Goal: Task Accomplishment & Management: Manage account settings

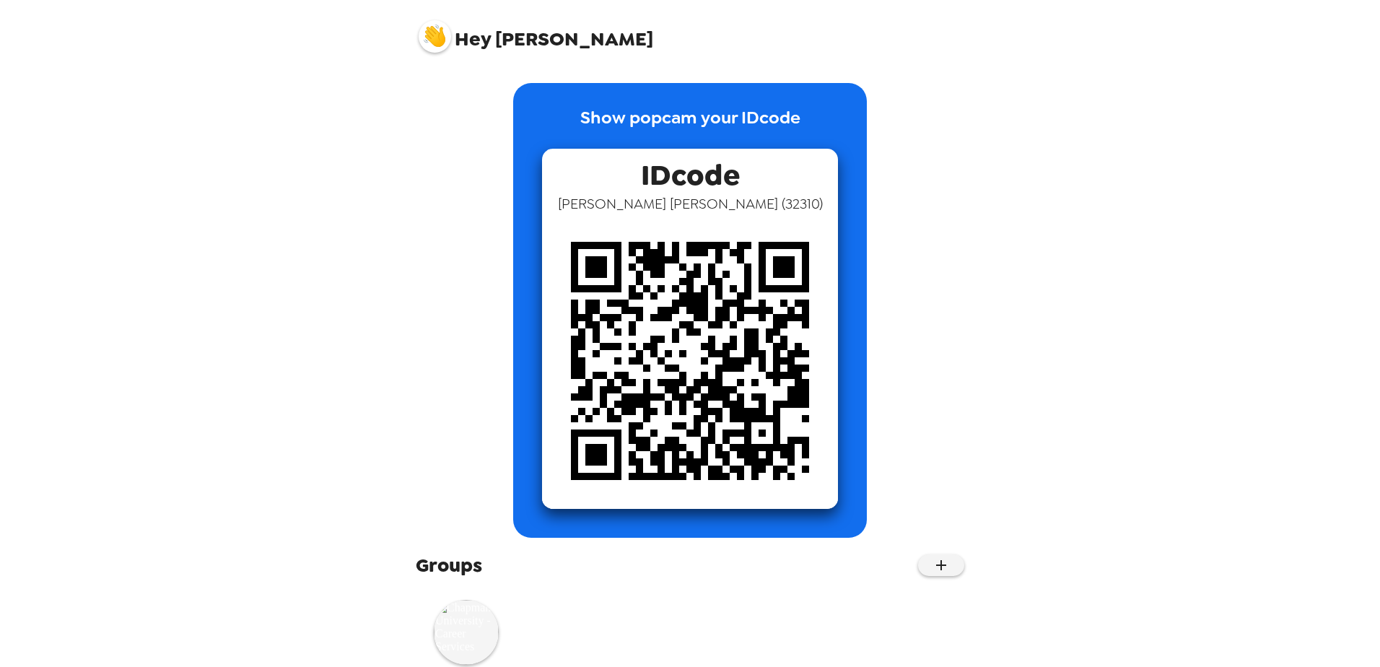
scroll to position [42, 0]
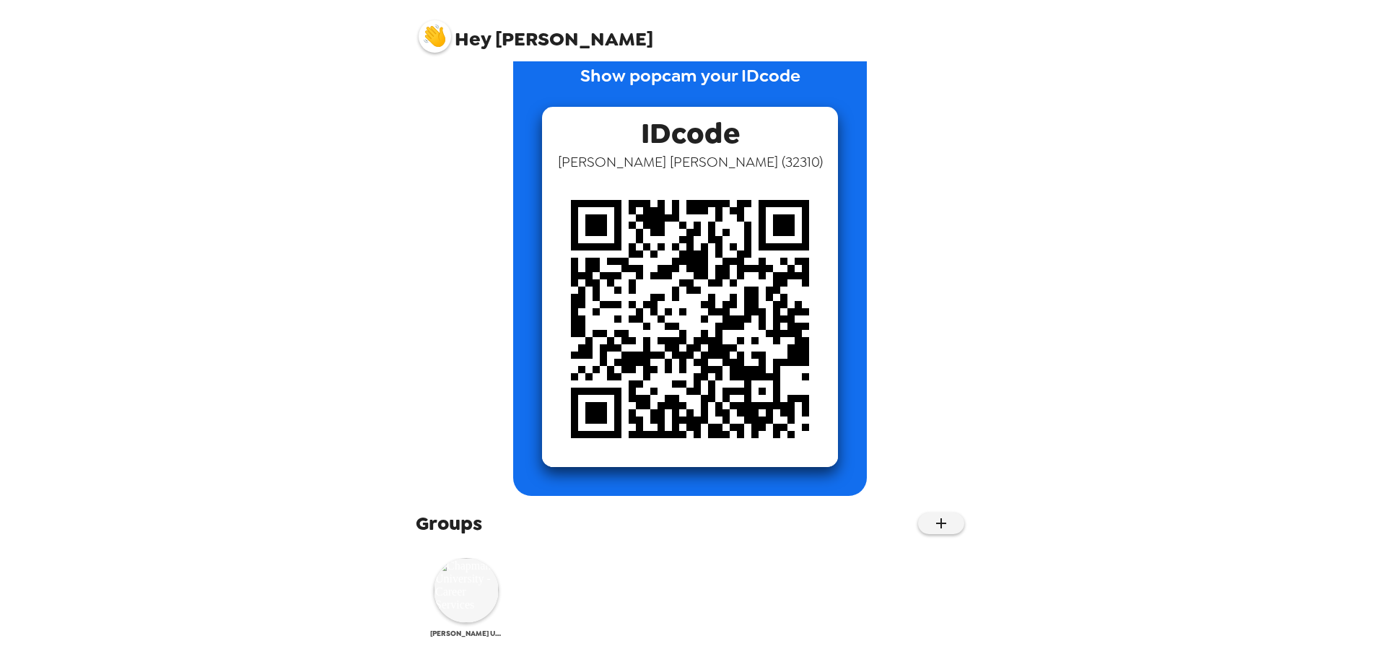
click at [469, 572] on img at bounding box center [466, 590] width 65 height 65
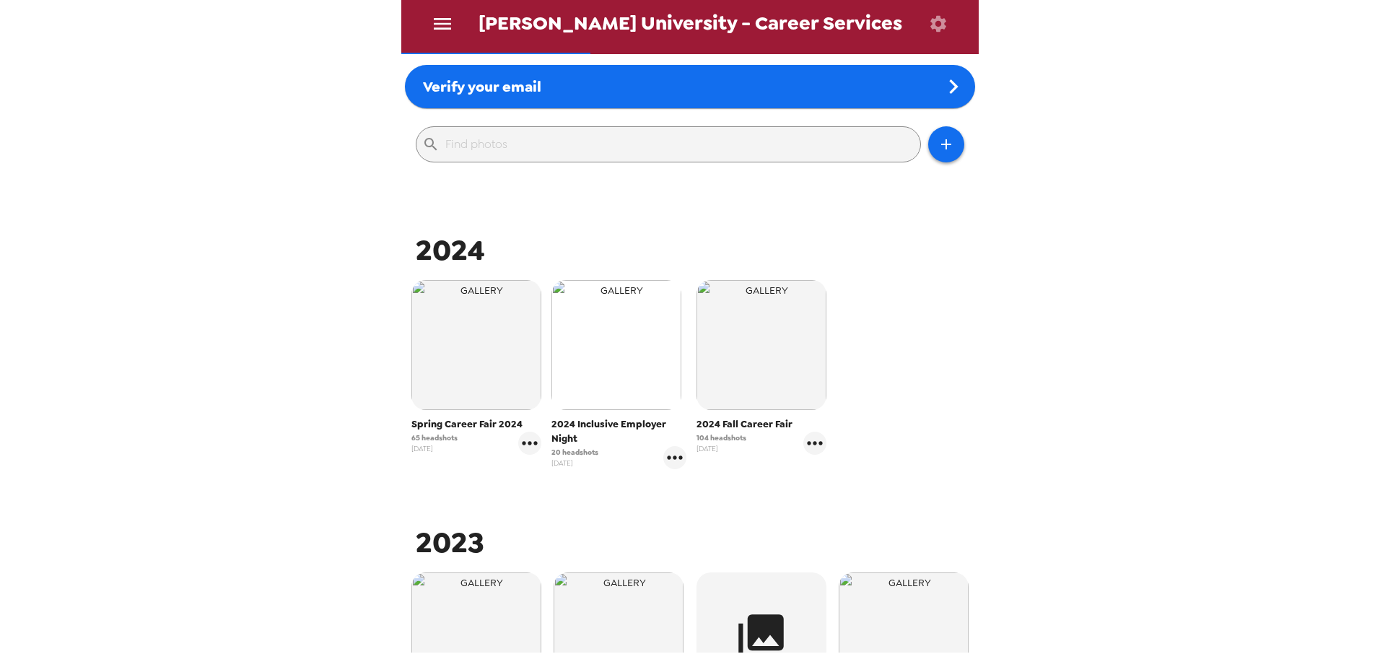
scroll to position [19, 0]
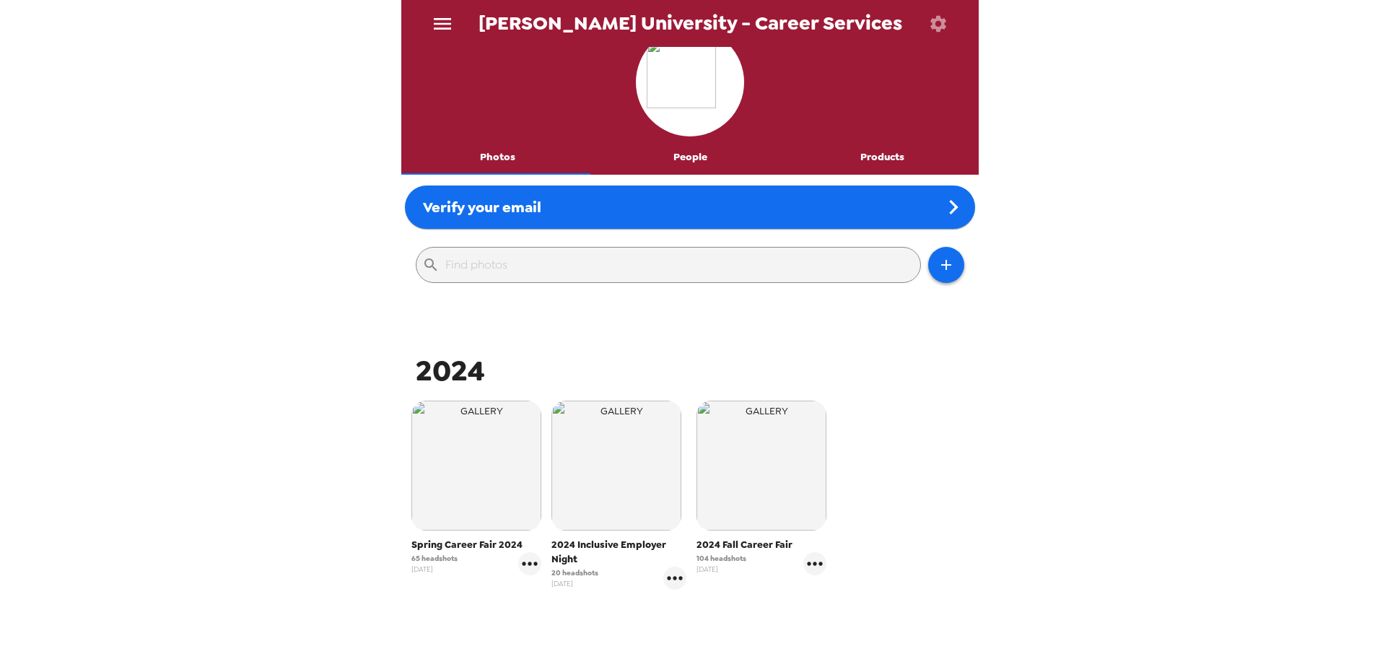
click at [455, 371] on span "2024" at bounding box center [450, 370] width 69 height 38
click at [440, 535] on div "Spring Career Fair 2024 65 headshots [DATE]" at bounding box center [476, 488] width 130 height 175
click at [442, 540] on span "Spring Career Fair 2024" at bounding box center [476, 545] width 130 height 14
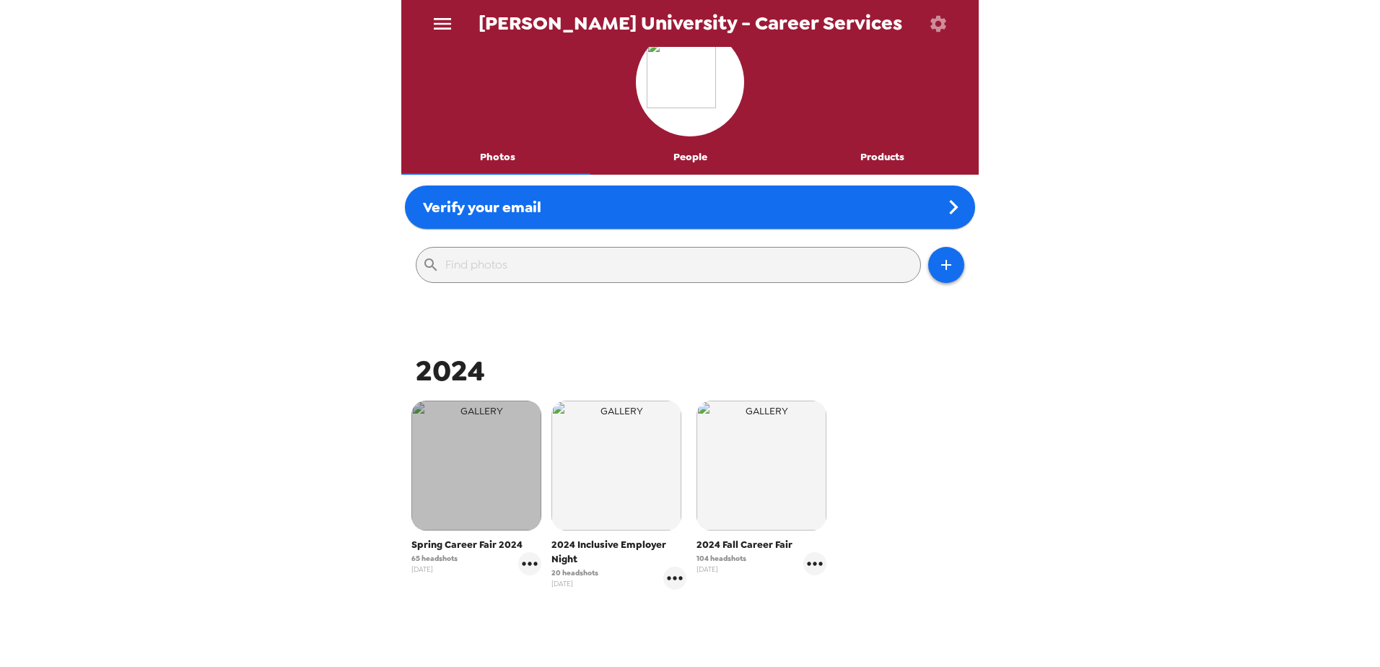
click at [447, 452] on img "button" at bounding box center [476, 466] width 130 height 130
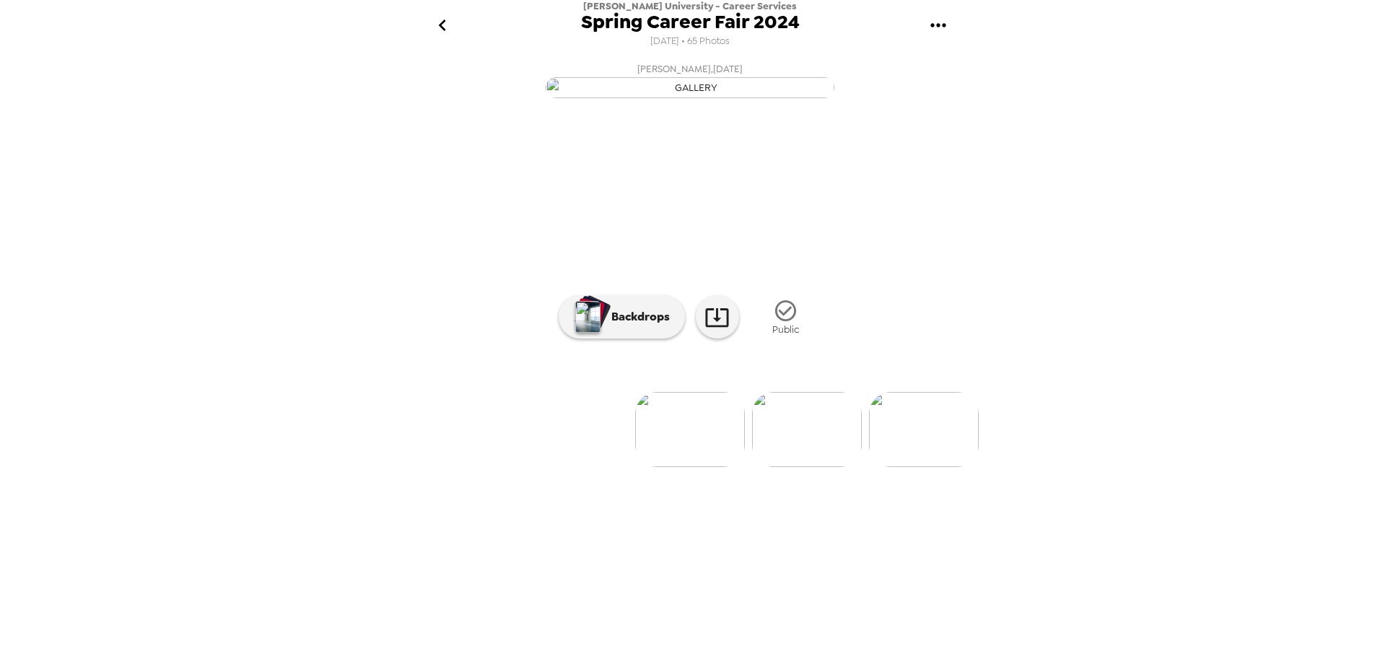
click at [942, 23] on icon "gallery menu" at bounding box center [938, 25] width 23 height 23
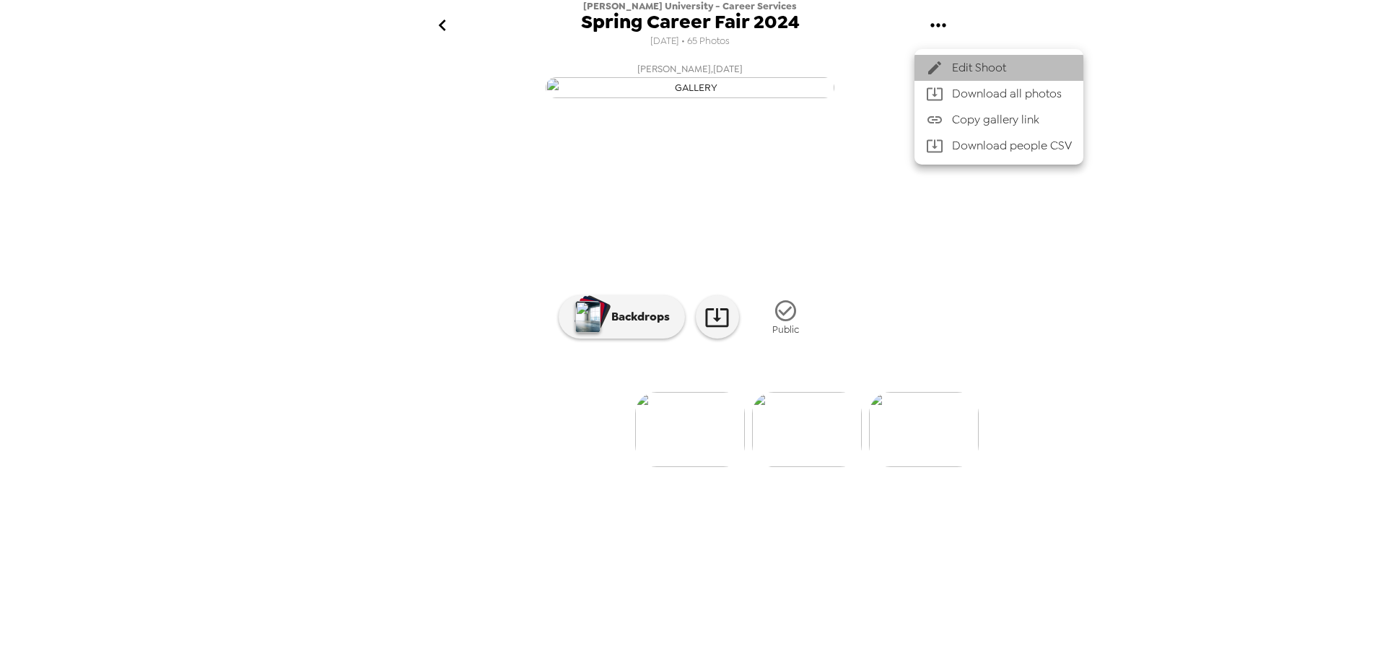
click at [956, 71] on span "Edit Shoot" at bounding box center [1012, 67] width 120 height 17
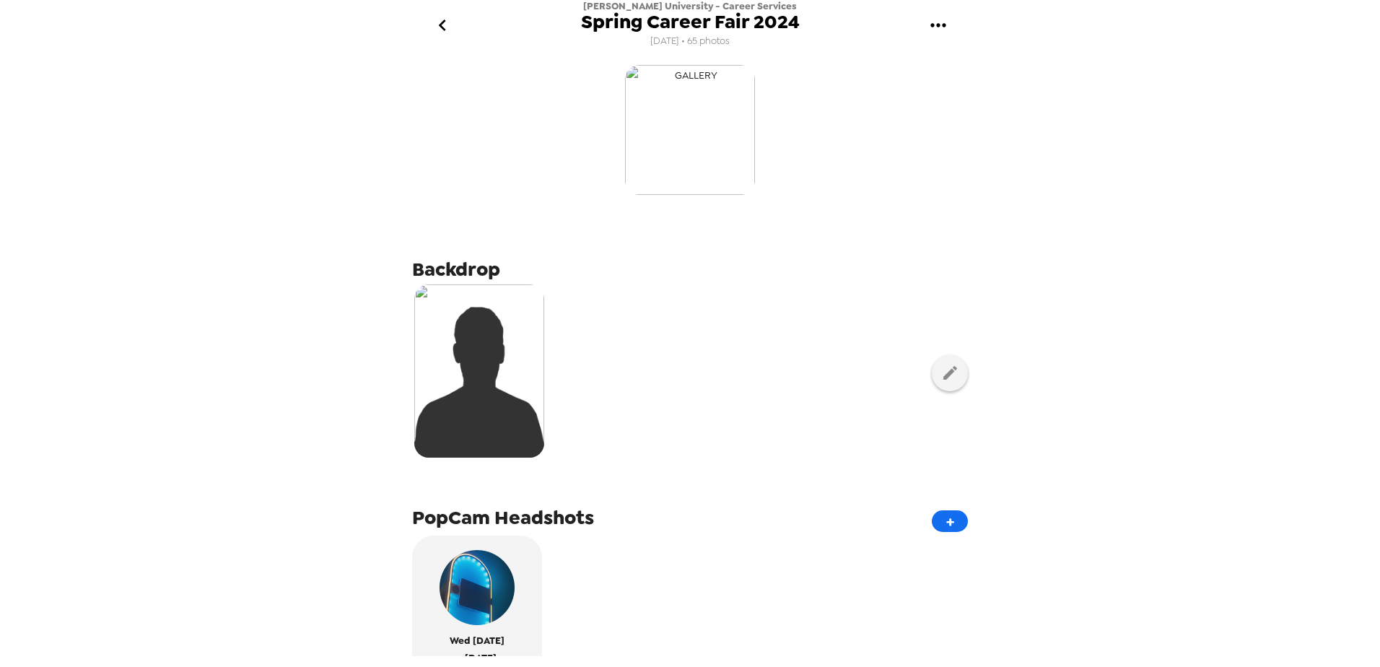
click at [724, 108] on img "button" at bounding box center [690, 130] width 130 height 130
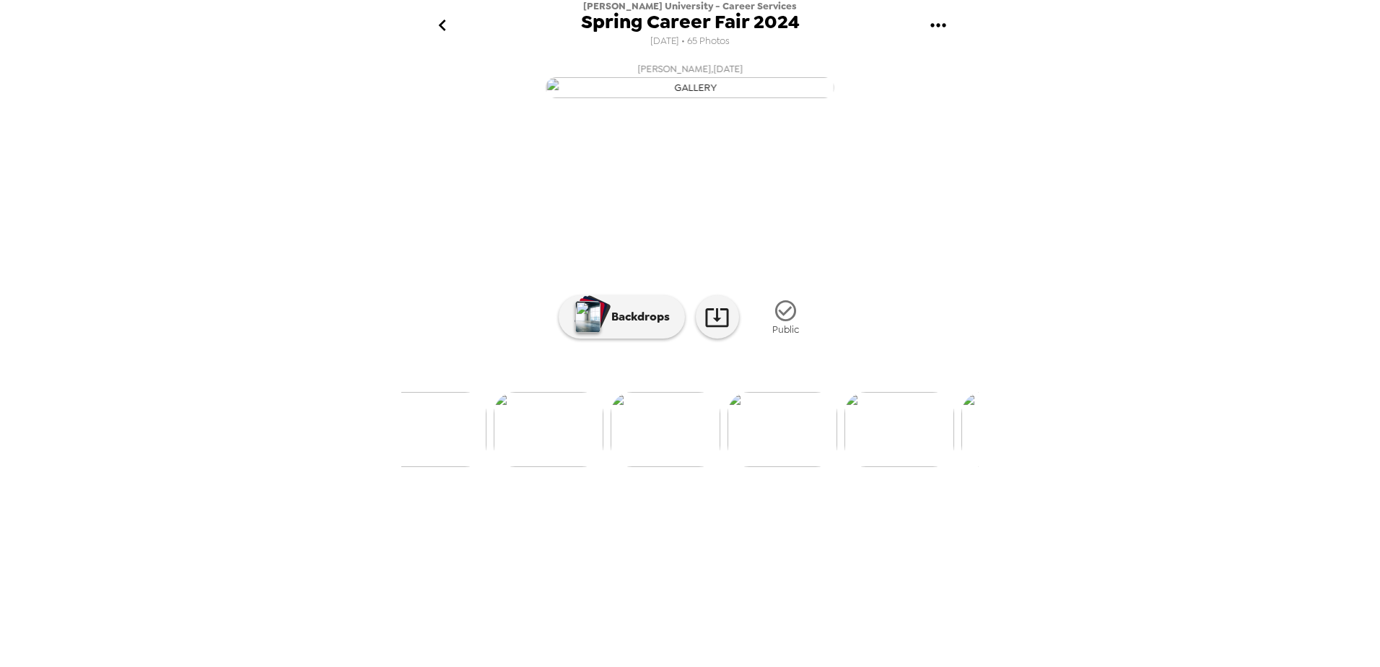
scroll to position [0, 7482]
click at [674, 467] on img at bounding box center [690, 429] width 110 height 75
click at [592, 467] on img at bounding box center [580, 429] width 110 height 75
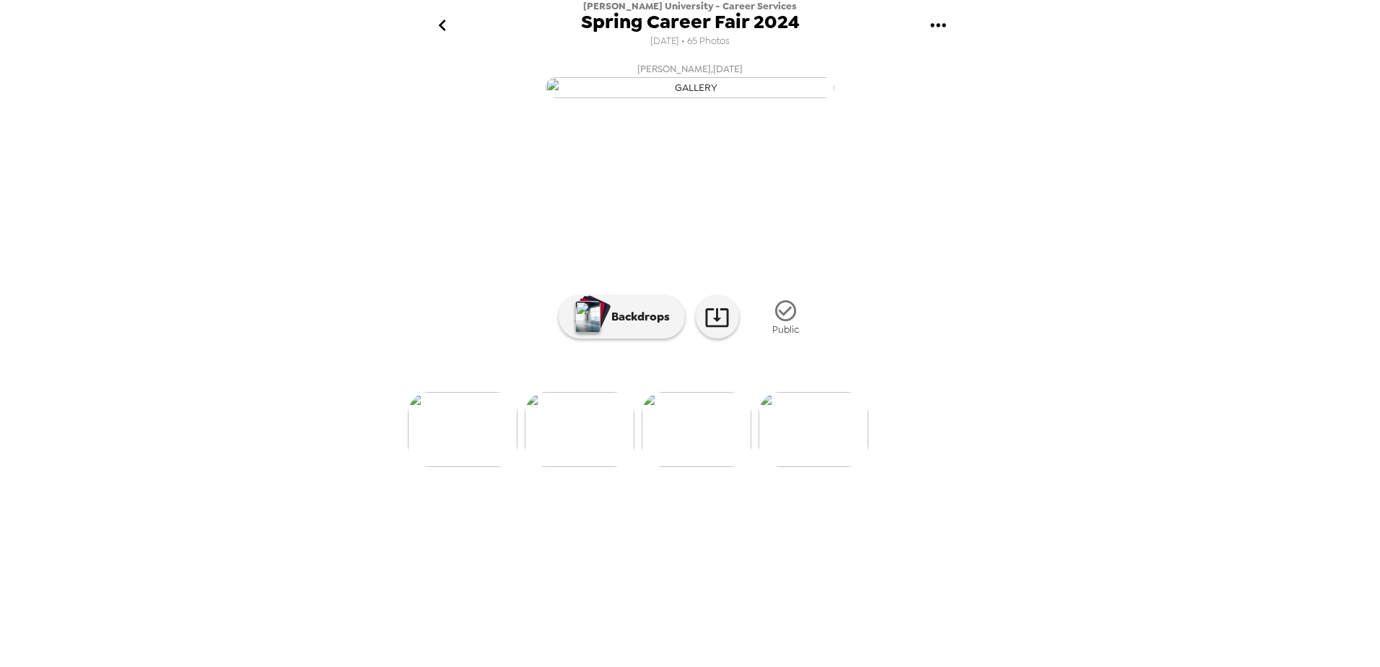
click at [689, 467] on img at bounding box center [697, 429] width 110 height 75
click at [600, 467] on img at bounding box center [580, 429] width 110 height 75
click at [572, 467] on img at bounding box center [580, 429] width 110 height 75
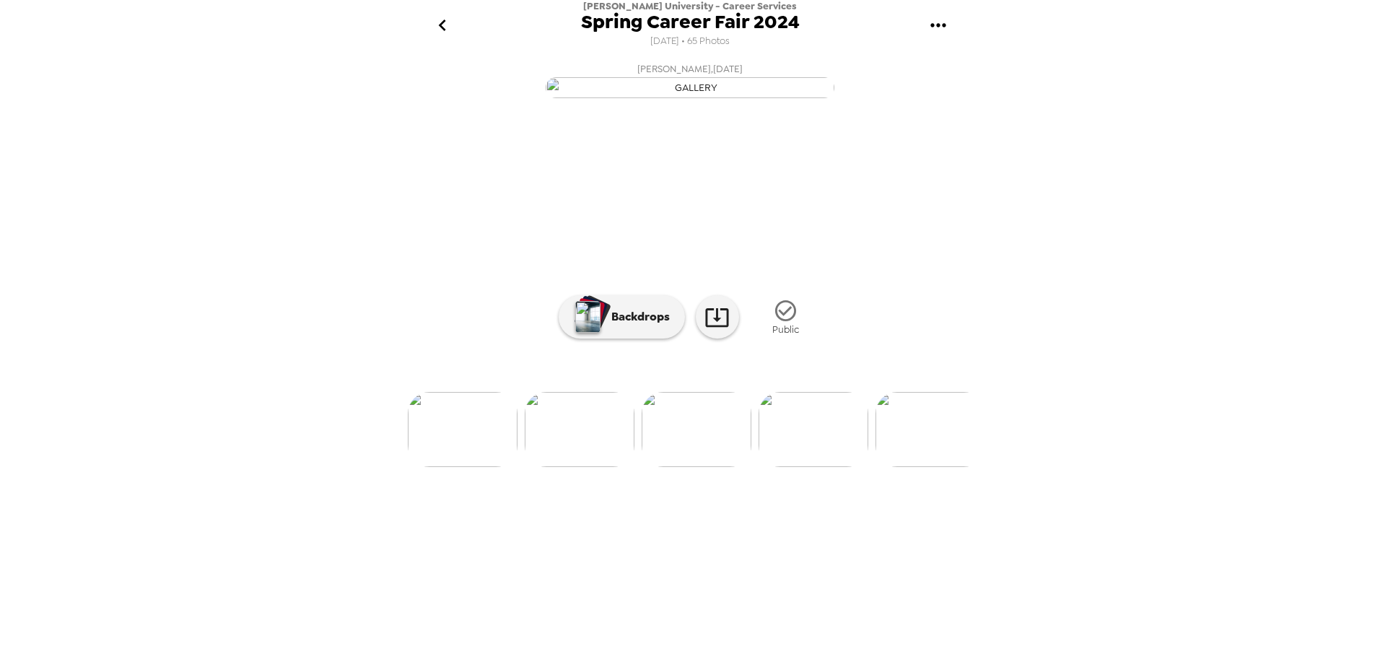
click at [572, 467] on img at bounding box center [580, 429] width 110 height 75
click at [601, 467] on img at bounding box center [615, 429] width 110 height 75
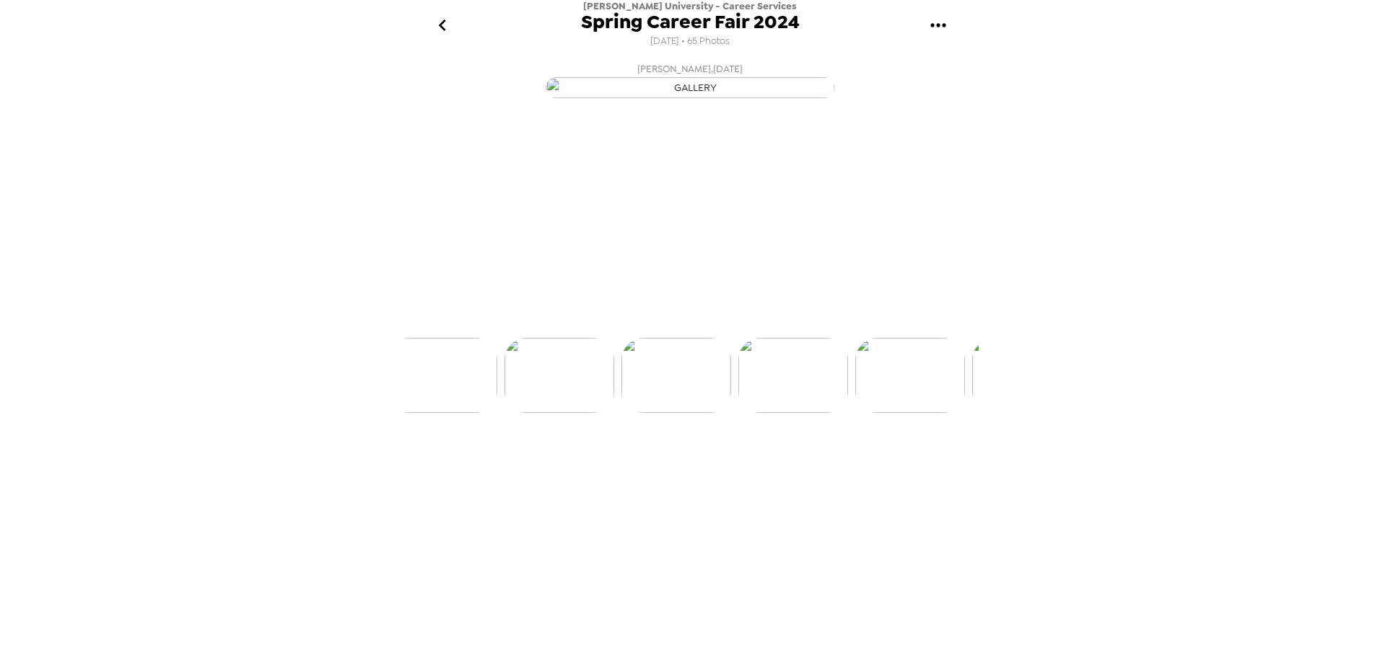
scroll to position [0, 6541]
click at [613, 467] on img at bounding box center [579, 429] width 110 height 75
click at [574, 467] on img at bounding box center [579, 429] width 110 height 75
click at [568, 467] on img at bounding box center [579, 429] width 110 height 75
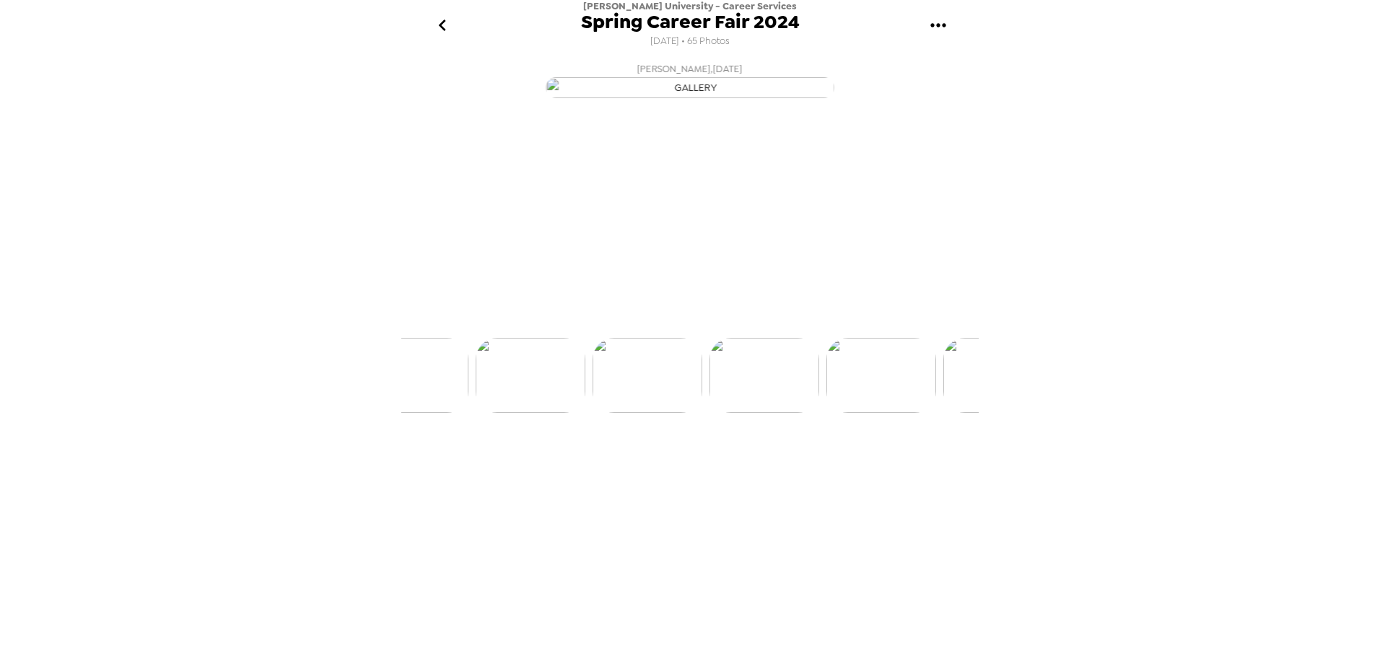
scroll to position [0, 6190]
click at [566, 467] on img at bounding box center [579, 429] width 110 height 75
click at [579, 467] on img at bounding box center [579, 429] width 110 height 75
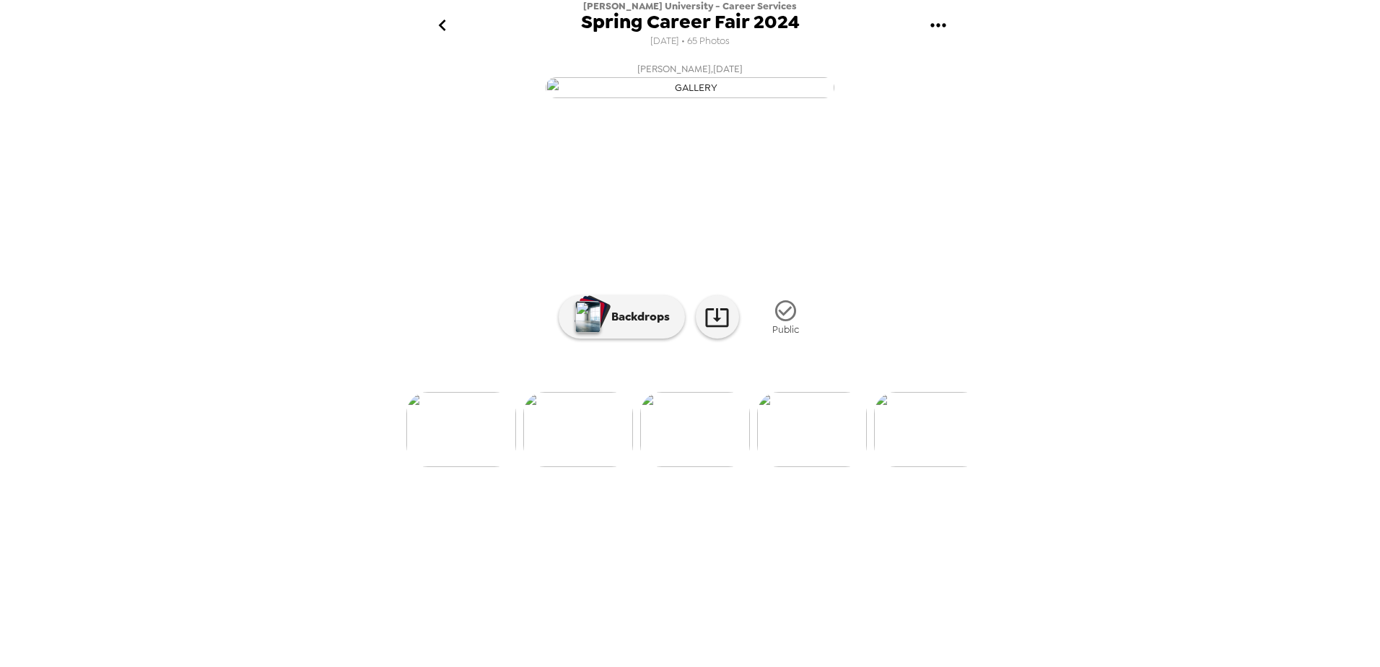
click at [567, 467] on img at bounding box center [578, 429] width 110 height 75
click at [589, 467] on img at bounding box center [578, 429] width 110 height 75
click at [581, 467] on img at bounding box center [578, 429] width 110 height 75
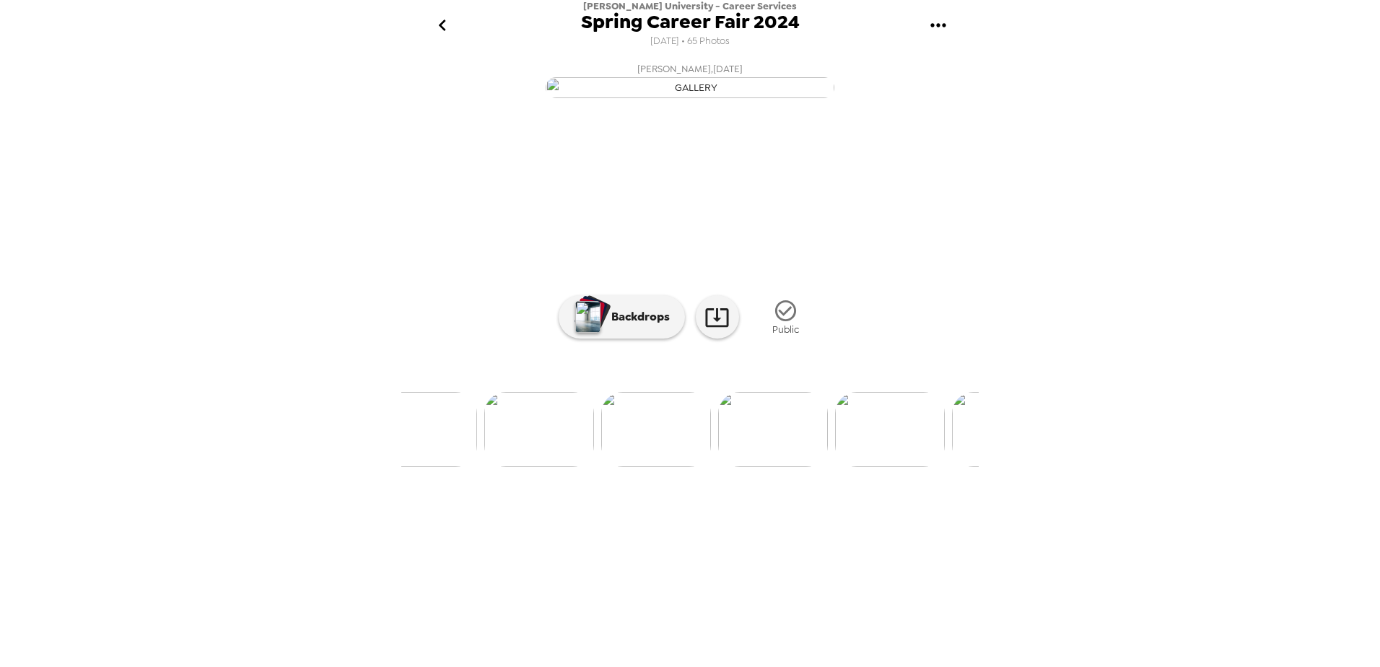
scroll to position [0, 1651]
click at [577, 467] on img at bounding box center [559, 429] width 110 height 75
